Goal: Task Accomplishment & Management: Manage account settings

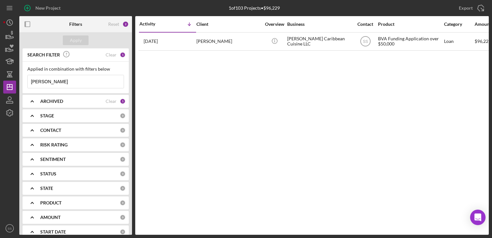
click at [90, 100] on div "ARCHIVED" at bounding box center [72, 101] width 65 height 5
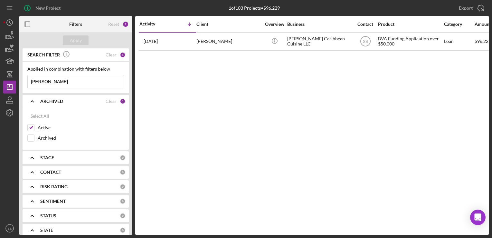
click at [118, 58] on div "SEARCH FILTER Clear 1" at bounding box center [76, 55] width 100 height 14
click at [109, 55] on div "Clear" at bounding box center [111, 54] width 11 height 5
click at [97, 172] on div "CONTACT" at bounding box center [80, 171] width 80 height 5
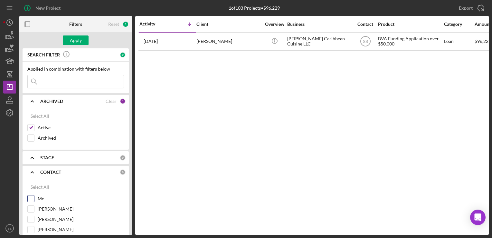
click at [34, 195] on div "Me" at bounding box center [75, 200] width 97 height 10
click at [30, 197] on input "Me" at bounding box center [31, 198] width 6 height 6
checkbox input "true"
click at [73, 41] on div "Apply" at bounding box center [76, 40] width 12 height 10
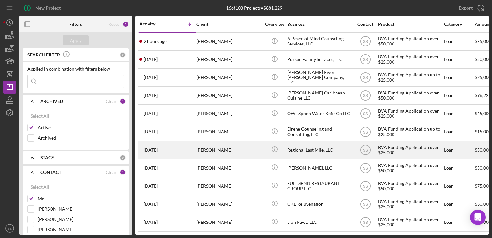
scroll to position [95, 0]
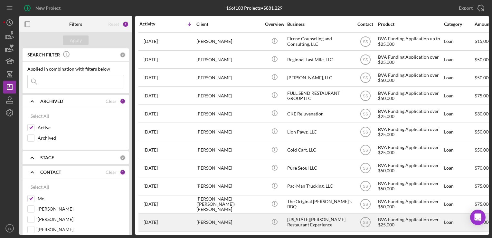
click at [329, 216] on div "[US_STATE][PERSON_NAME] Restaurant Experience" at bounding box center [319, 222] width 64 height 17
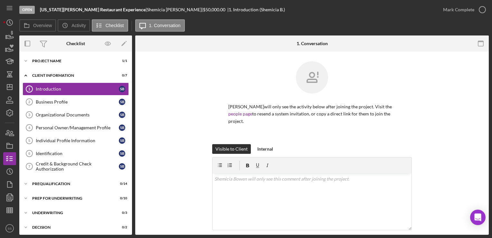
click at [23, 14] on div "Open [US_STATE][PERSON_NAME] Restaurant Experience | [PERSON_NAME] | $50,000.00…" at bounding box center [227, 9] width 417 height 19
click at [69, 56] on div "Icon/Expander Project Name 1 / 1" at bounding box center [75, 60] width 113 height 13
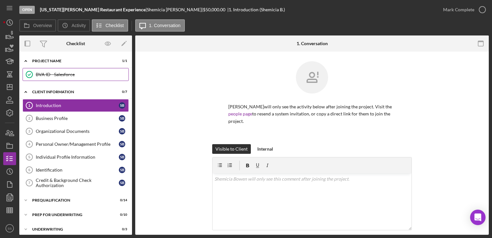
click at [73, 78] on link "BVA ID - Salesforce BVA ID - Salesforce" at bounding box center [76, 74] width 106 height 13
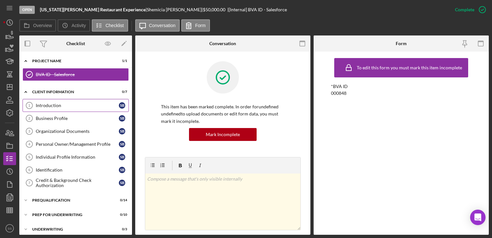
click at [42, 108] on div "Introduction" at bounding box center [77, 105] width 83 height 5
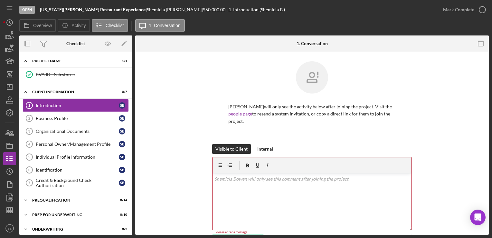
click at [220, 141] on div "[PERSON_NAME] will only see the activity below after joining the project. Visit…" at bounding box center [312, 102] width 200 height 83
click at [232, 149] on div "Visible to Client" at bounding box center [231, 149] width 32 height 10
click at [232, 110] on p "[PERSON_NAME] will only see the activity below after joining the project. Visit…" at bounding box center [311, 114] width 167 height 22
click at [234, 114] on link "people page" at bounding box center [240, 113] width 24 height 5
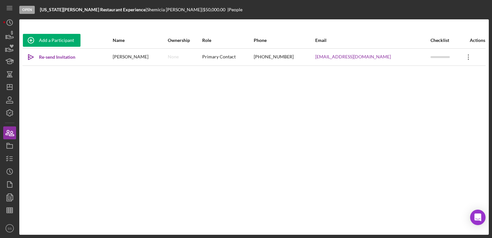
click at [461, 56] on icon "Icon/Overflow" at bounding box center [469, 57] width 16 height 16
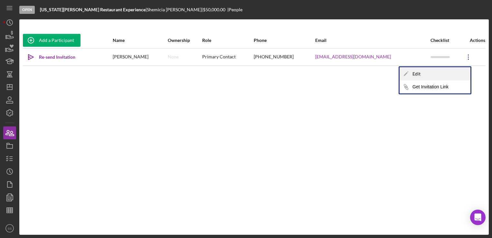
click at [417, 73] on div "Icon/Edit Edit" at bounding box center [435, 73] width 71 height 13
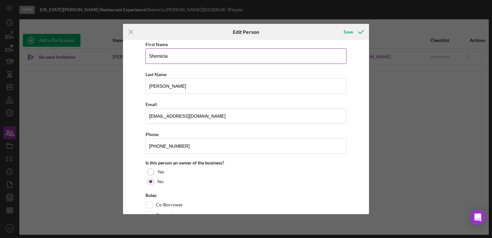
scroll to position [52, 0]
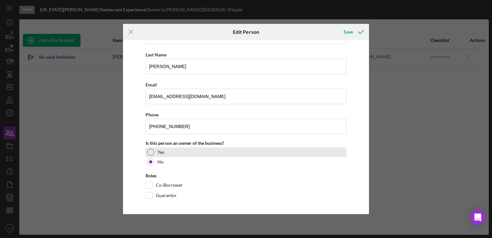
click at [170, 147] on div "Yes" at bounding box center [246, 152] width 201 height 10
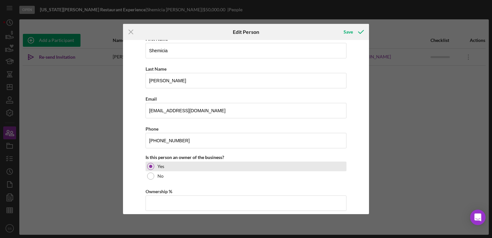
scroll to position [37, 0]
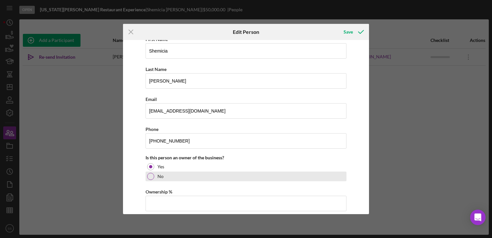
click at [148, 175] on div at bounding box center [150, 176] width 7 height 7
click at [163, 172] on div "No" at bounding box center [246, 176] width 201 height 10
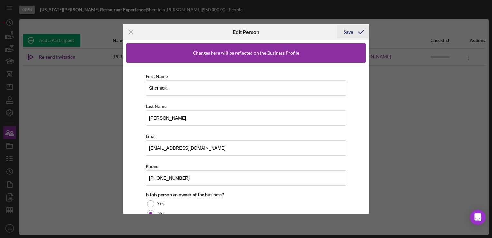
click at [348, 28] on div "Save" at bounding box center [348, 31] width 9 height 13
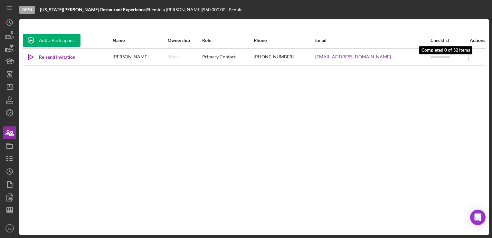
click at [431, 57] on div at bounding box center [440, 57] width 19 height 2
click at [58, 60] on div "Re-send Invitation" at bounding box center [57, 57] width 36 height 13
